Goal: Task Accomplishment & Management: Complete application form

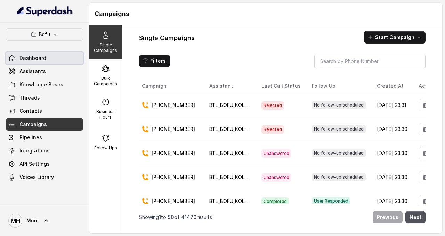
click at [32, 56] on span "Dashboard" at bounding box center [32, 58] width 27 height 7
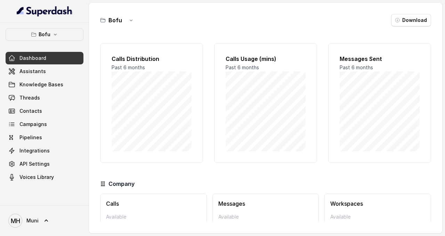
scroll to position [38, 0]
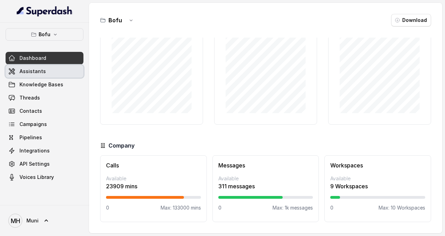
click at [36, 71] on span "Assistants" at bounding box center [32, 71] width 26 height 7
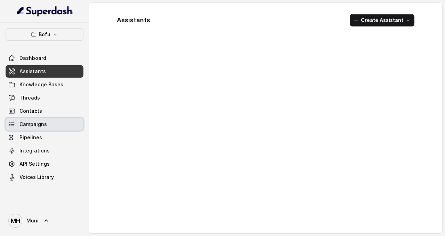
click at [47, 121] on link "Campaigns" at bounding box center [45, 124] width 78 height 13
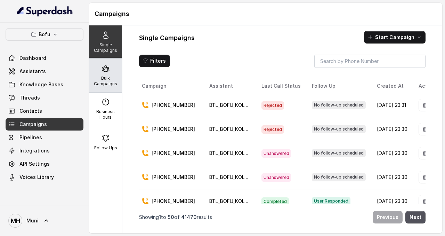
click at [103, 74] on div "Bulk Campaigns" at bounding box center [105, 75] width 33 height 33
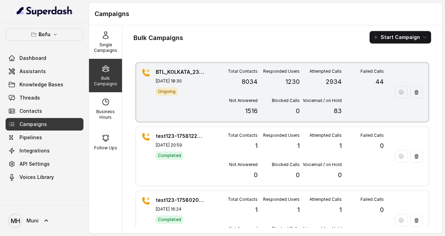
click at [169, 92] on span "Ongoing" at bounding box center [167, 91] width 22 height 8
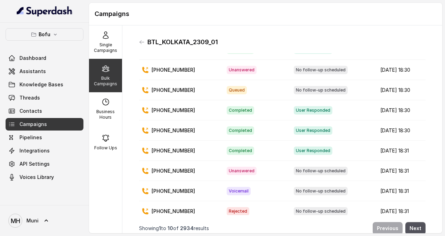
scroll to position [54, 0]
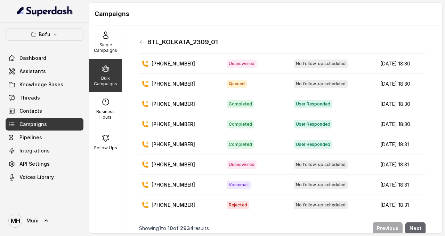
click at [411, 225] on button "Next" at bounding box center [415, 228] width 20 height 13
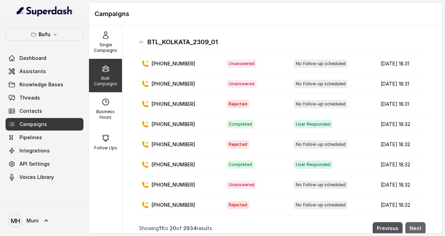
click at [411, 225] on button "Next" at bounding box center [415, 228] width 20 height 13
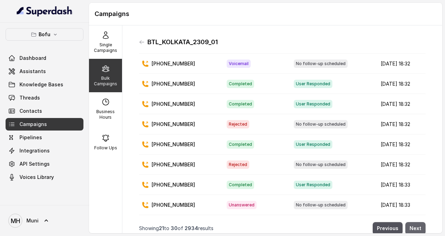
click at [411, 225] on button "Next" at bounding box center [415, 228] width 20 height 13
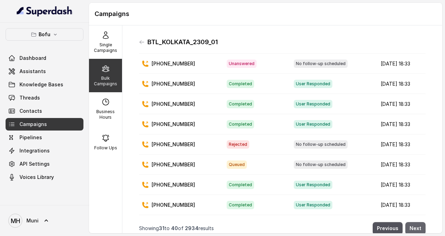
click at [411, 225] on button "Next" at bounding box center [415, 228] width 20 height 13
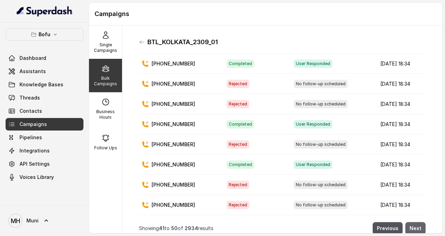
click at [411, 225] on button "Next" at bounding box center [415, 228] width 20 height 13
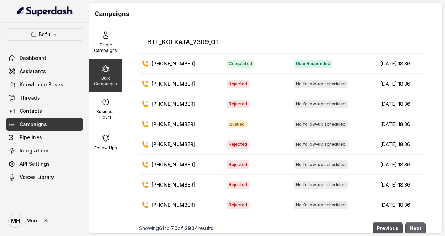
click at [411, 225] on button "Next" at bounding box center [415, 228] width 20 height 13
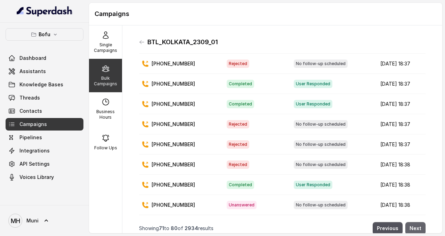
click at [411, 225] on button "Next" at bounding box center [415, 228] width 20 height 13
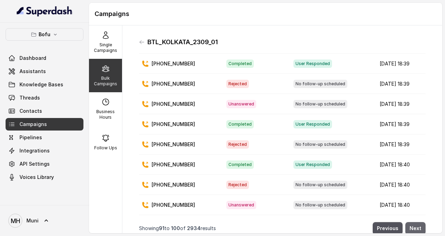
click at [411, 225] on button "Next" at bounding box center [415, 228] width 20 height 13
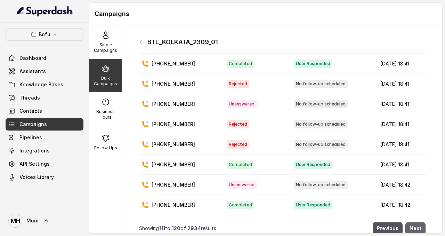
click at [411, 225] on button "Next" at bounding box center [415, 228] width 20 height 13
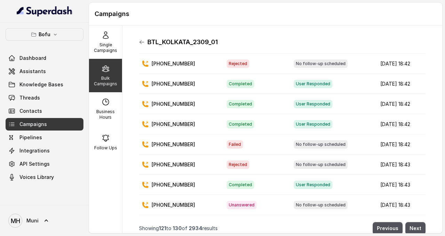
click at [141, 41] on icon at bounding box center [142, 42] width 6 height 6
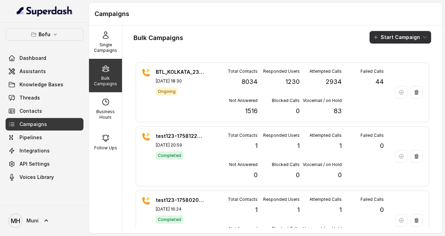
click at [386, 36] on button "Start Campaign" at bounding box center [401, 37] width 62 height 13
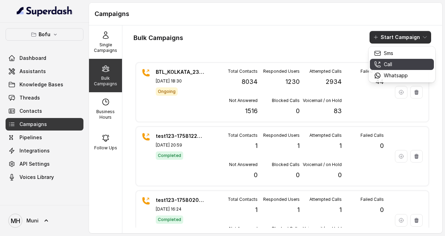
click at [389, 65] on p "Call" at bounding box center [388, 64] width 8 height 7
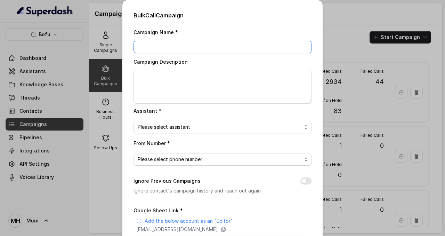
click at [184, 42] on input "Campaign Name *" at bounding box center [222, 47] width 178 height 13
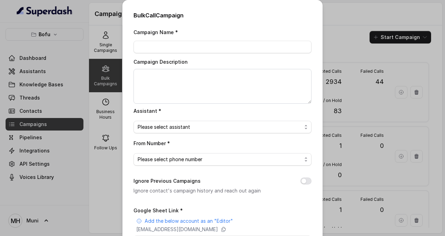
click at [339, 23] on div "Bulk Call Campaign Campaign Name * Campaign Description Assistant * Please sele…" at bounding box center [222, 118] width 445 height 236
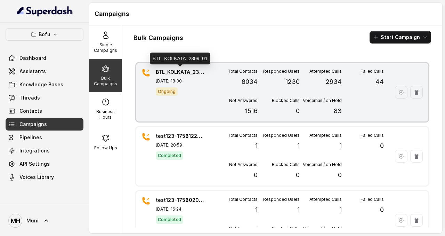
click at [170, 69] on p "BTL_KOLKATA_2309_01" at bounding box center [180, 71] width 49 height 7
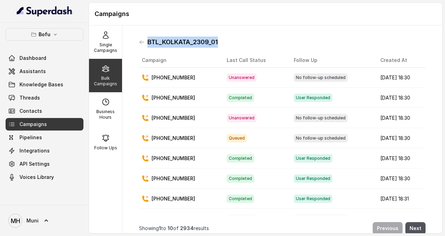
drag, startPoint x: 229, startPoint y: 42, endPoint x: 146, endPoint y: 39, distance: 83.8
click at [146, 39] on div "BTL_KOLKATA_2309_01" at bounding box center [282, 41] width 286 height 11
copy h1 "BTL_KOLKATA_2309_01"
click at [88, 39] on div "Bofu Dashboard Assistants Knowledge Bases Threads Contacts Campaigns Pipelines …" at bounding box center [44, 114] width 89 height 182
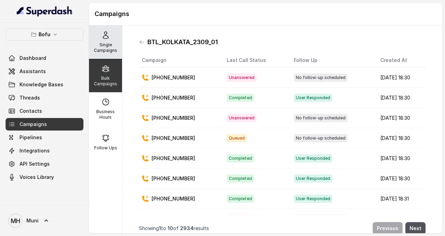
click at [113, 42] on p "Single Campaigns" at bounding box center [105, 47] width 27 height 11
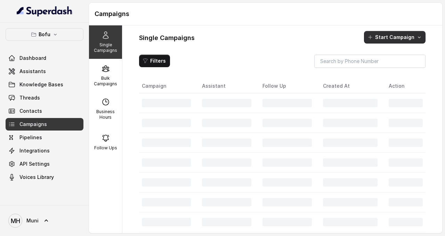
click at [401, 42] on button "Start Campaign" at bounding box center [395, 37] width 62 height 13
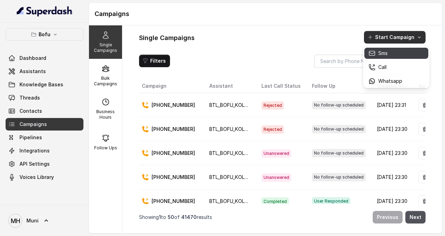
click at [397, 54] on div "Sms" at bounding box center [385, 53] width 34 height 7
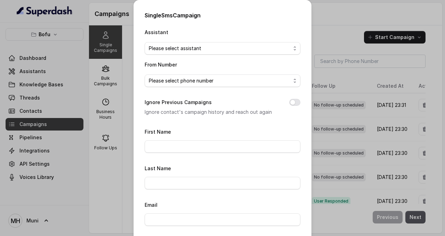
click at [324, 24] on div "Single Sms Campaign Assistant Please select assistant From Number Please select…" at bounding box center [222, 118] width 445 height 236
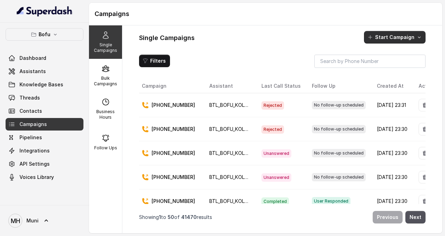
click at [395, 35] on button "Start Campaign" at bounding box center [395, 37] width 62 height 13
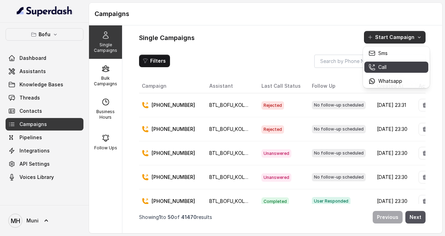
click at [395, 65] on div "Call" at bounding box center [385, 67] width 34 height 7
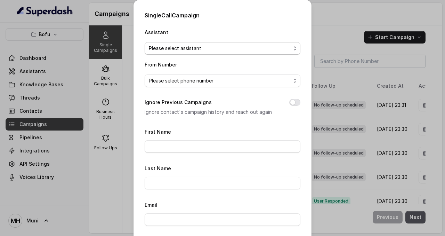
click at [223, 47] on span "Please select assistant" at bounding box center [220, 48] width 142 height 8
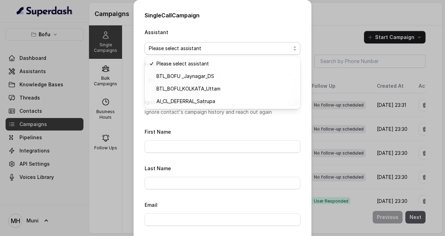
click at [302, 38] on div "Single Call Campaign Assistant Please select assistant From Number Please selec…" at bounding box center [222, 172] width 178 height 344
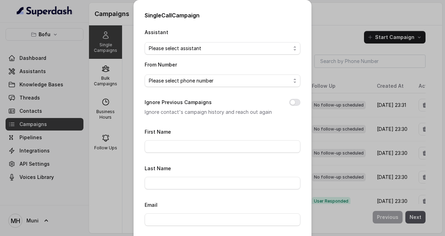
click at [112, 76] on div "Single Call Campaign Assistant Please select assistant From Number Please selec…" at bounding box center [222, 118] width 445 height 236
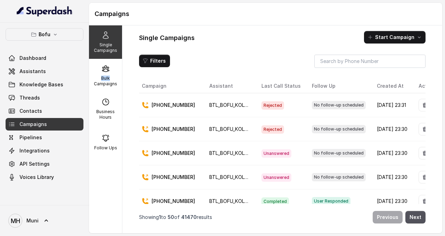
click at [112, 76] on p "Bulk Campaigns" at bounding box center [105, 80] width 27 height 11
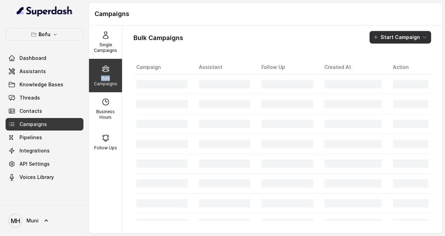
click at [423, 39] on icon "button" at bounding box center [425, 37] width 6 height 6
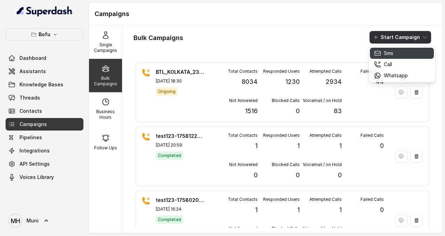
click at [406, 50] on div "Sms" at bounding box center [391, 53] width 34 height 7
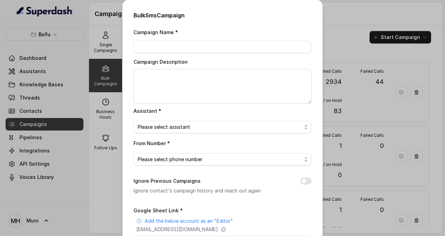
click at [384, 25] on div "Bulk Sms Campaign Campaign Name * Campaign Description Assistant * Please selec…" at bounding box center [222, 118] width 445 height 236
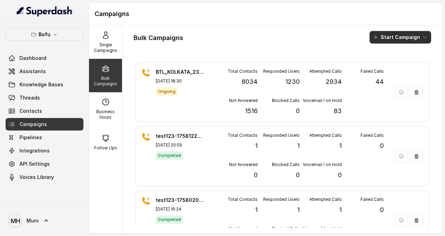
click at [394, 36] on button "Start Campaign" at bounding box center [401, 37] width 62 height 13
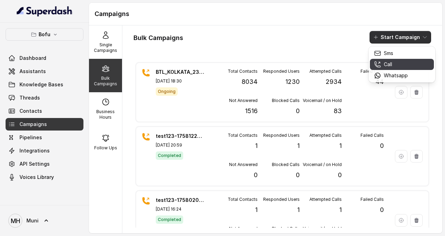
click at [397, 64] on div "Call" at bounding box center [391, 64] width 34 height 7
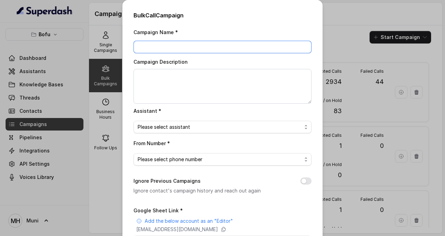
click at [235, 47] on input "Campaign Name *" at bounding box center [222, 47] width 178 height 13
paste input "BTL_KOLKATA_2309_01"
type input "BTL_KOLKATA_2409_01"
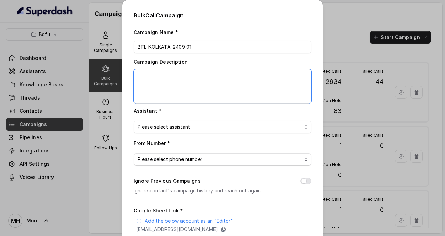
click at [221, 78] on textarea "Campaign Description" at bounding box center [222, 86] width 178 height 35
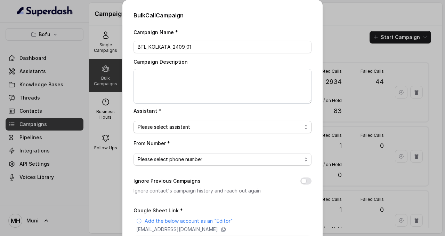
click at [221, 123] on span "Please select assistant" at bounding box center [220, 127] width 164 height 8
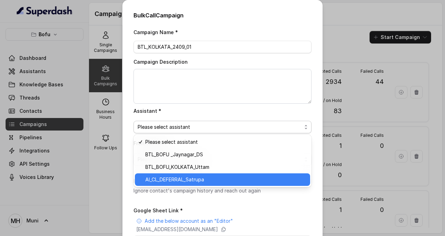
click at [217, 178] on span "AI_CL_DEFERRAL_Satrupa" at bounding box center [225, 179] width 161 height 8
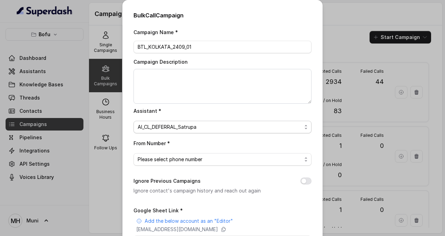
click at [218, 130] on span "AI_CL_DEFERRAL_Satrupa" at bounding box center [220, 127] width 164 height 8
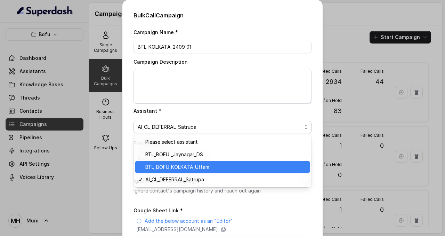
click at [217, 162] on div "BTL_BOFU_KOLKATA_Uttam" at bounding box center [222, 167] width 175 height 13
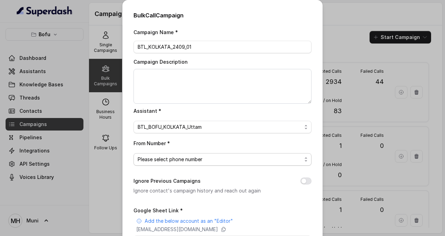
click at [216, 159] on span "Please select phone number" at bounding box center [220, 159] width 164 height 8
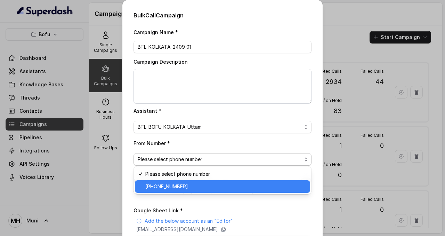
click at [215, 189] on span "[PHONE_NUMBER]" at bounding box center [225, 186] width 161 height 8
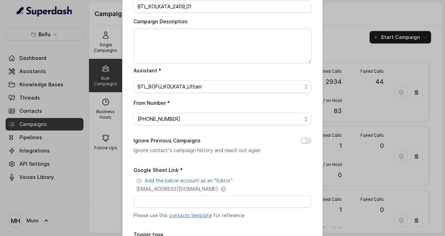
scroll to position [43, 0]
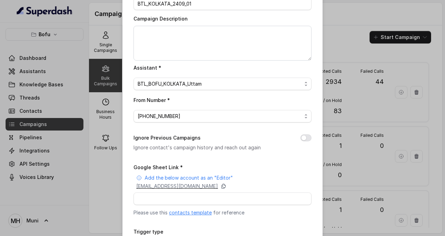
click at [226, 184] on icon at bounding box center [224, 186] width 6 height 6
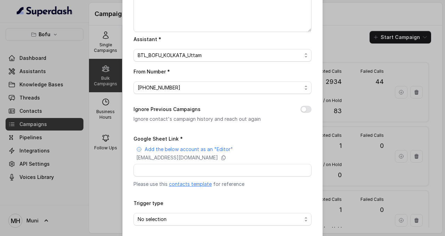
scroll to position [75, 0]
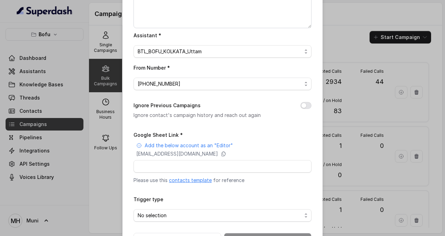
click at [312, 107] on div "Bulk Call Campaign Campaign Name * BTL_KOLKATA_2409_01 Campaign Description Ass…" at bounding box center [222, 91] width 200 height 332
click at [306, 104] on button "Ignore Previous Campaigns" at bounding box center [305, 105] width 11 height 7
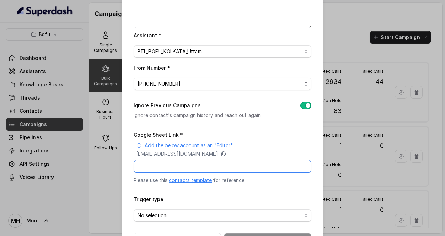
click at [170, 170] on input "Google Sheet Link *" at bounding box center [222, 166] width 178 height 13
paste input "[URL][DOMAIN_NAME]"
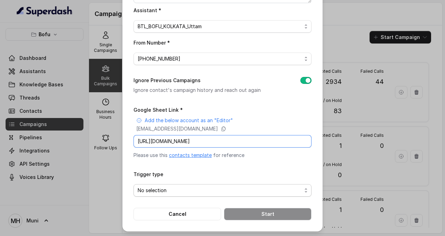
type input "[URL][DOMAIN_NAME]"
click at [223, 193] on span "No selection" at bounding box center [220, 190] width 164 height 8
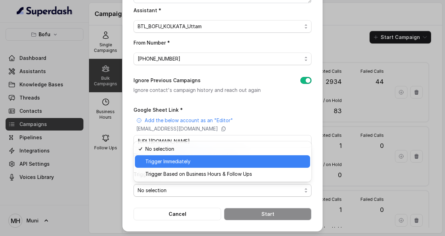
click at [206, 164] on span "Trigger Immediately" at bounding box center [225, 161] width 161 height 8
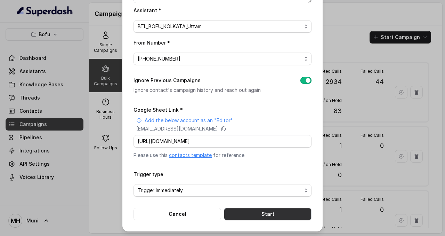
click at [263, 213] on button "Start" at bounding box center [268, 214] width 88 height 13
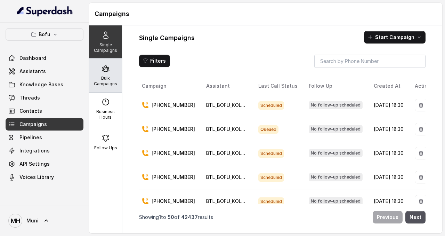
click at [96, 78] on p "Bulk Campaigns" at bounding box center [105, 80] width 27 height 11
